Goal: Check status: Check status

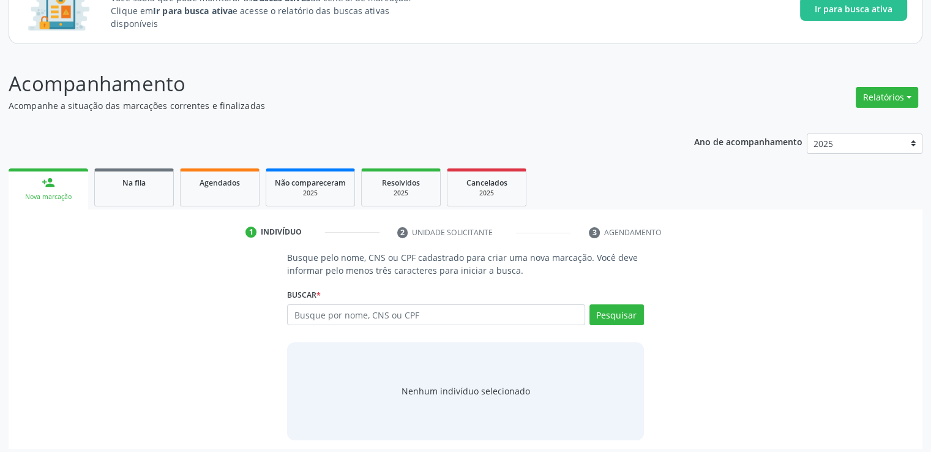
click at [131, 182] on div "Na fila" at bounding box center [133, 182] width 61 height 13
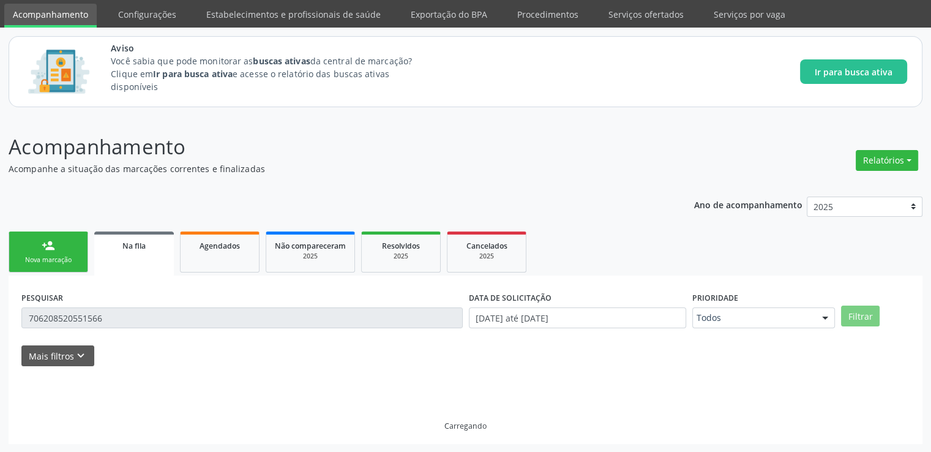
scroll to position [13, 0]
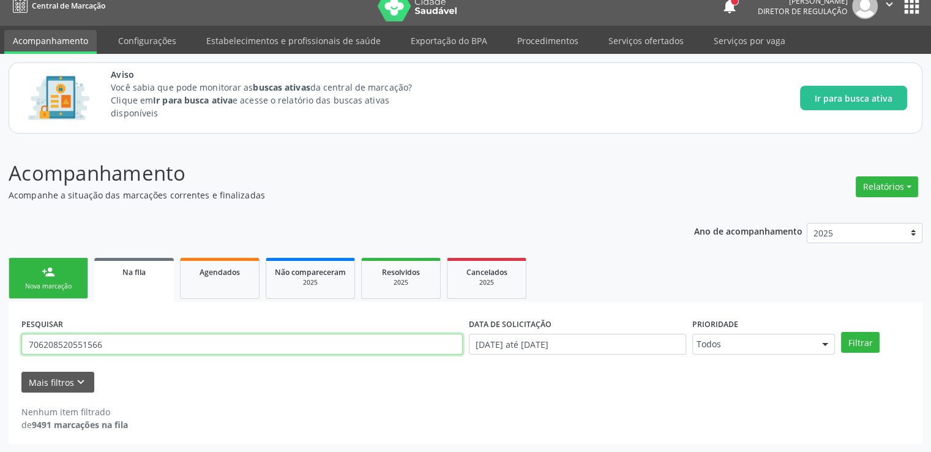
drag, startPoint x: 124, startPoint y: 344, endPoint x: 0, endPoint y: 339, distance: 123.8
click at [0, 339] on div "Acompanhamento Acompanhe a situação das marcações correntes e finalizadas Relat…" at bounding box center [465, 297] width 931 height 310
type input "1"
click at [841, 332] on button "Filtrar" at bounding box center [860, 342] width 39 height 21
click at [162, 344] on input "caio henrique mendes" at bounding box center [241, 344] width 441 height 21
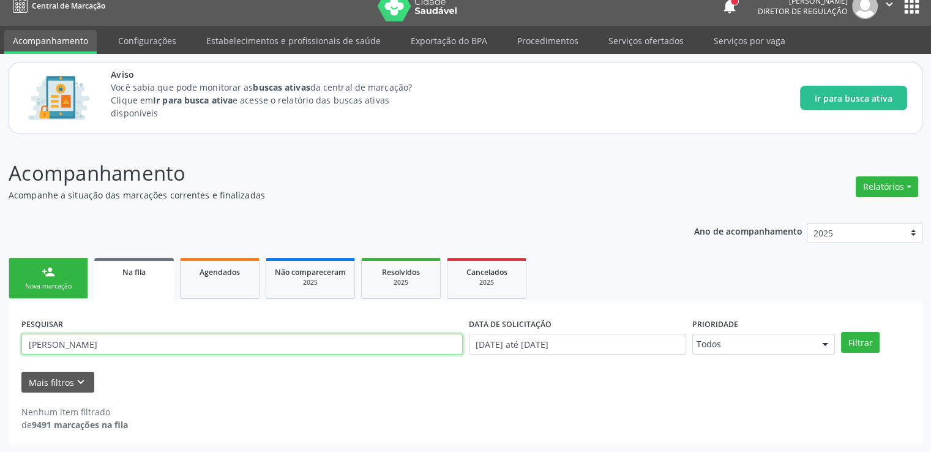
drag, startPoint x: 129, startPoint y: 348, endPoint x: 0, endPoint y: 353, distance: 129.3
click at [0, 353] on div "Acompanhamento Acompanhe a situação das marcações correntes e finalizadas Relat…" at bounding box center [465, 297] width 931 height 310
type input "701201074126417"
click at [841, 332] on button "Filtrar" at bounding box center [860, 342] width 39 height 21
drag, startPoint x: 141, startPoint y: 341, endPoint x: 0, endPoint y: 334, distance: 141.6
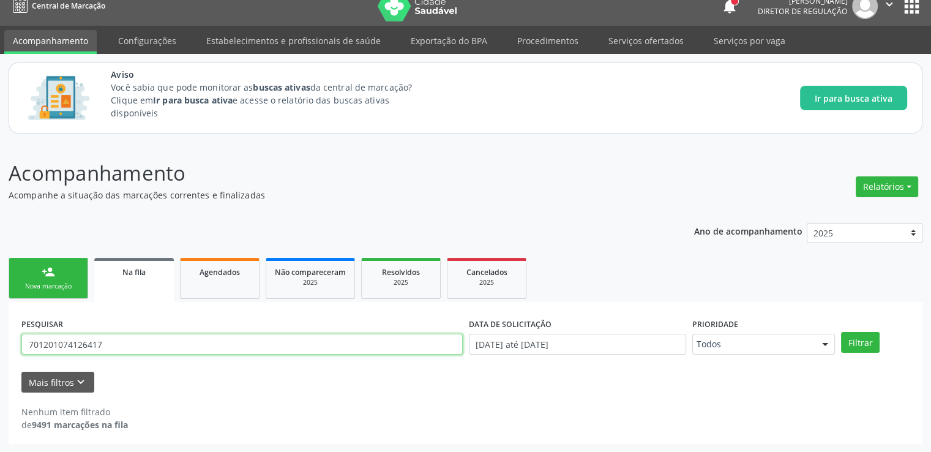
click at [0, 334] on div "Acompanhamento Acompanhe a situação das marcações correntes e finalizadas Relat…" at bounding box center [465, 297] width 931 height 310
